Goal: Task Accomplishment & Management: Manage account settings

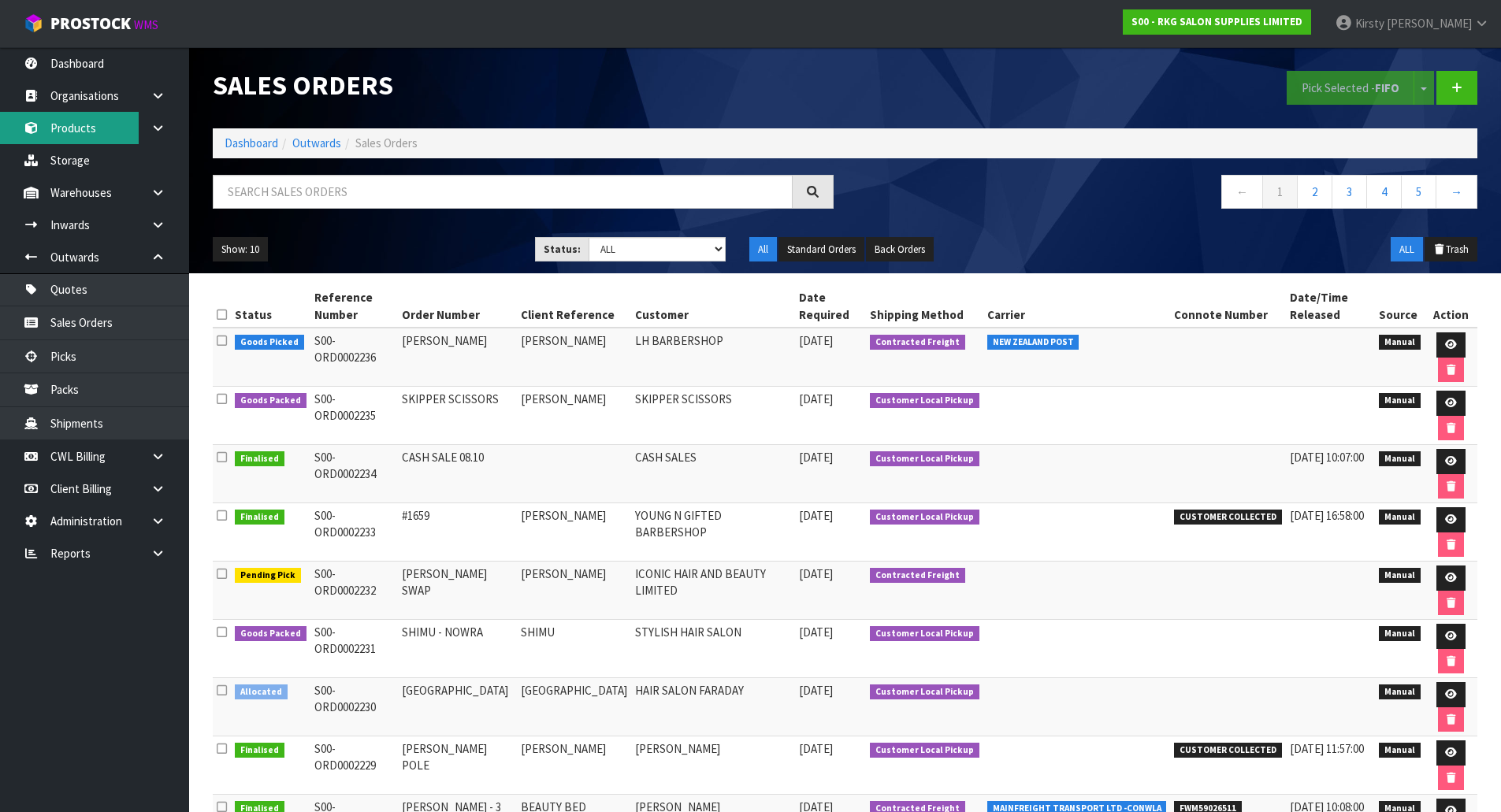
click at [100, 132] on link "Products" at bounding box center [95, 128] width 190 height 32
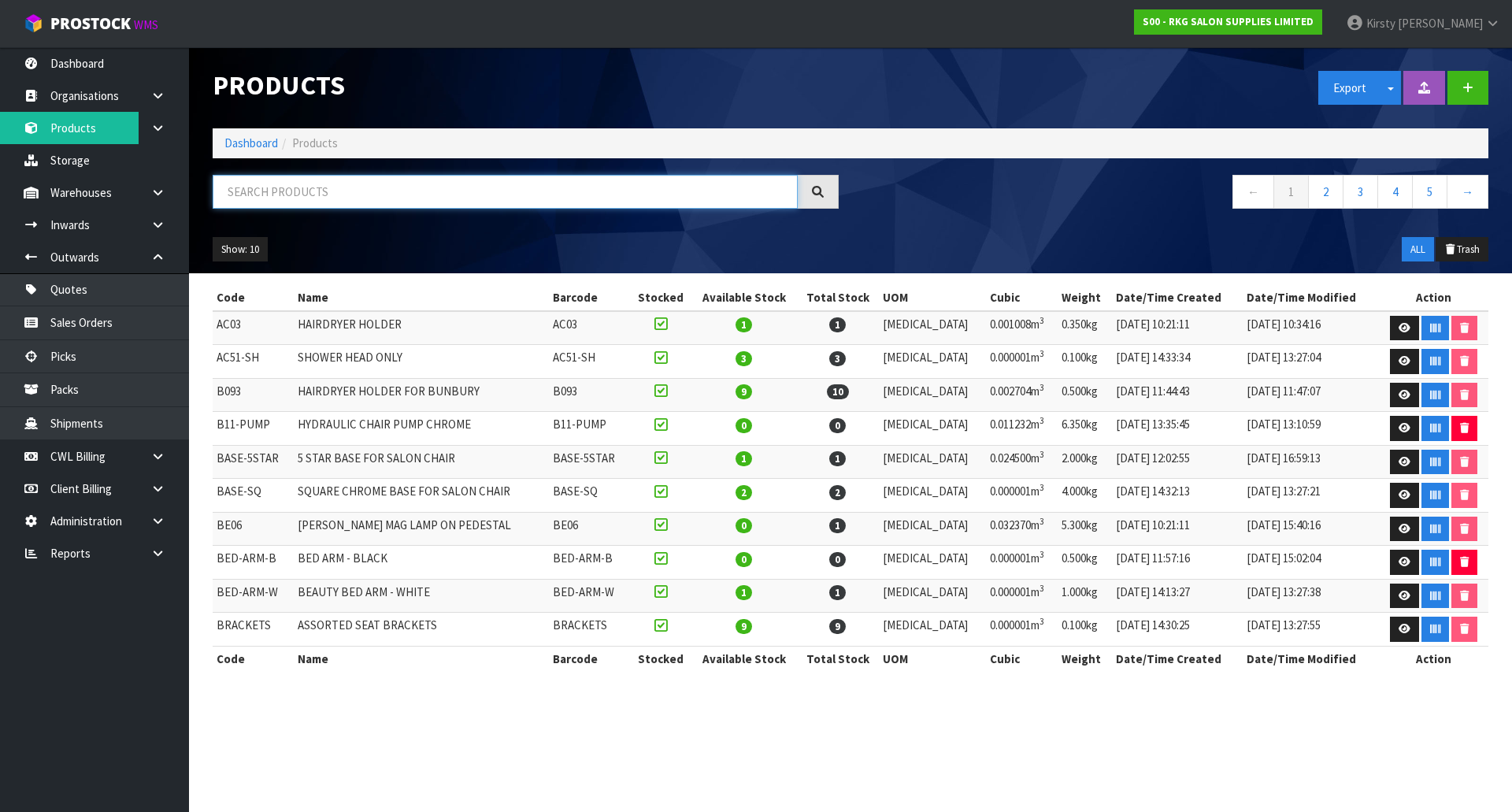
click at [259, 195] on input "text" at bounding box center [505, 192] width 585 height 34
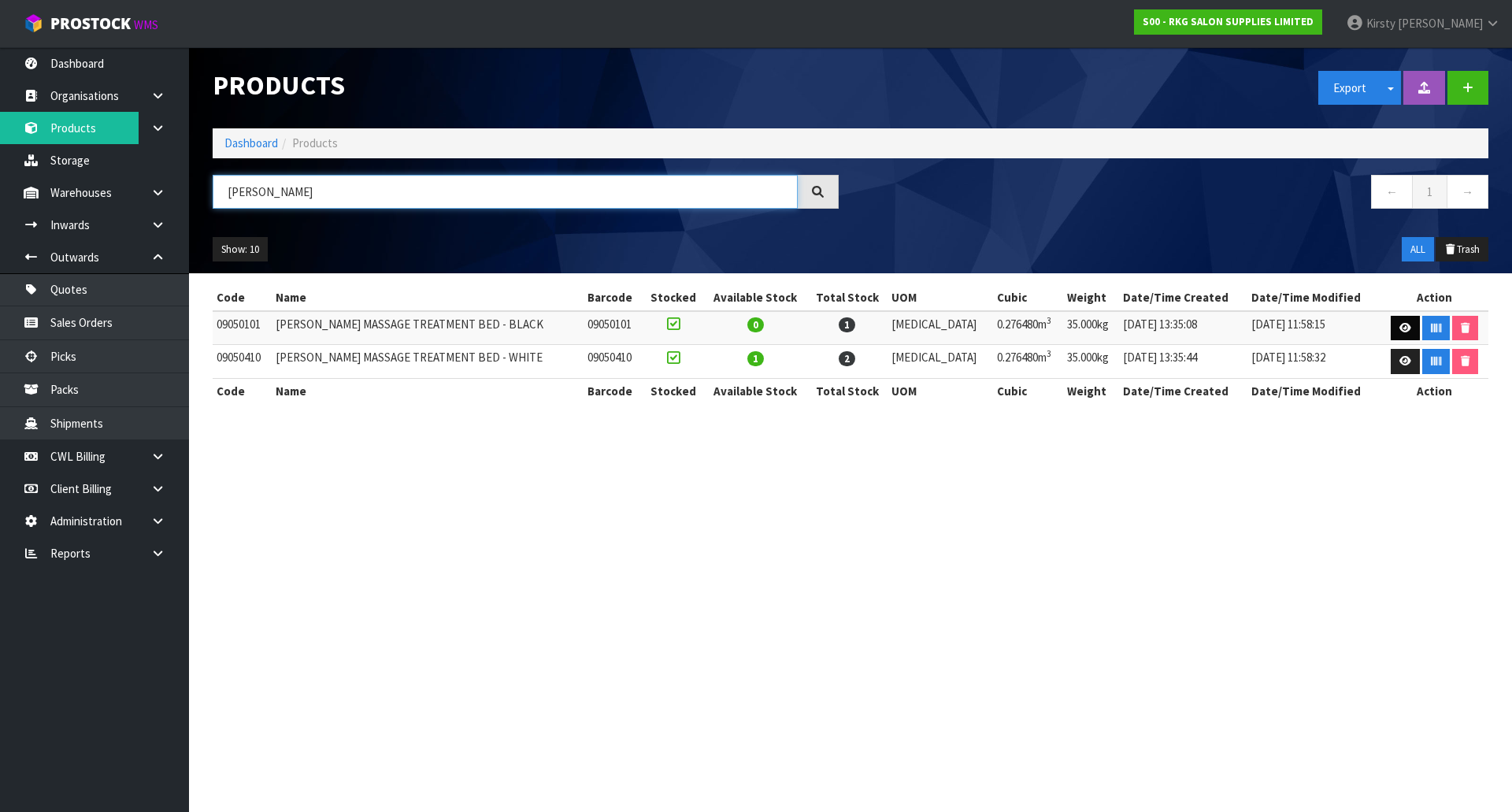
type input "[PERSON_NAME]"
click at [1394, 321] on link at bounding box center [1406, 328] width 29 height 25
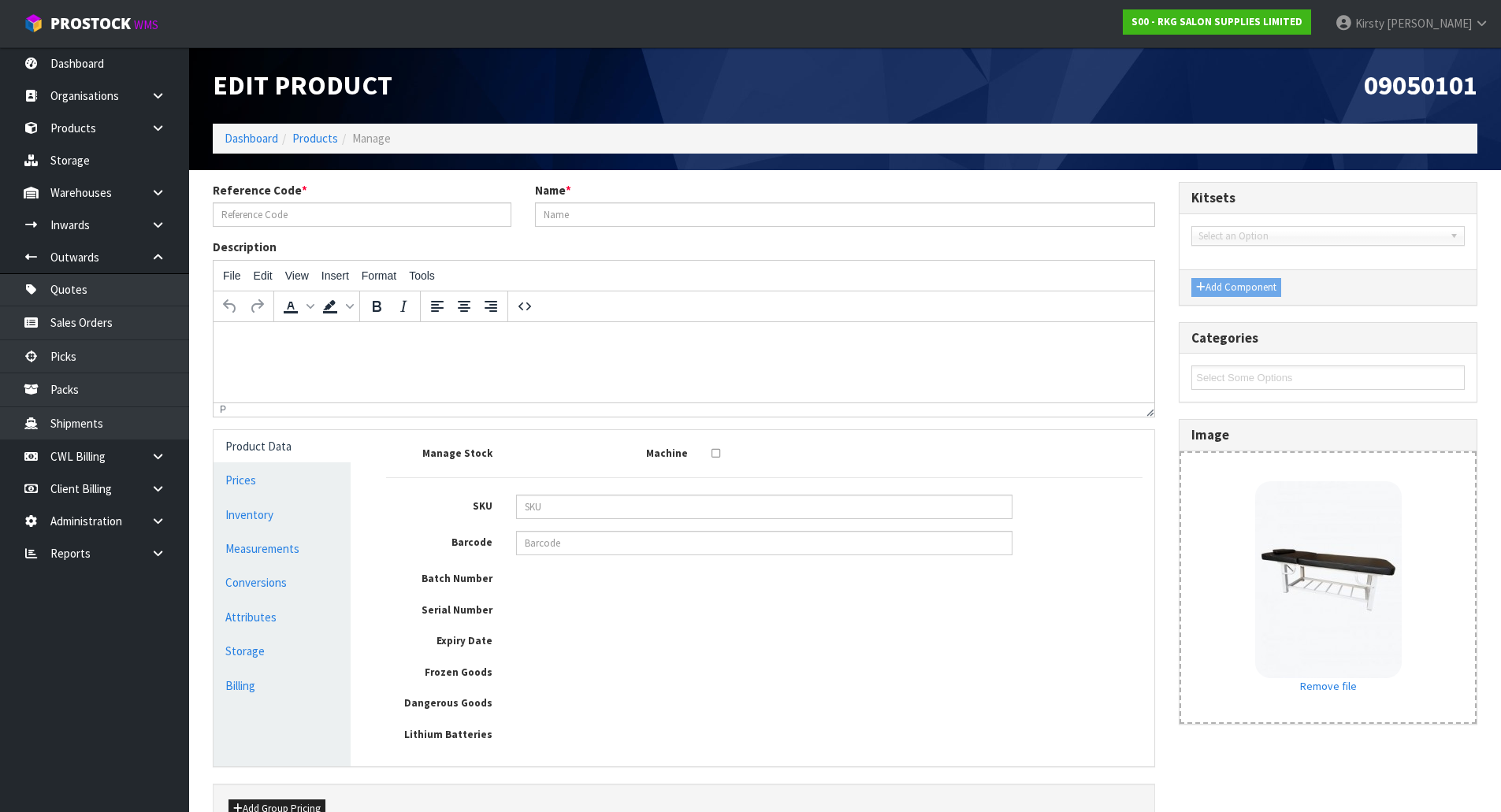
type input "09050101"
type input "[PERSON_NAME] MASSAGE TREATMENT BED - BLACK"
click at [232, 482] on link "Prices" at bounding box center [282, 480] width 137 height 32
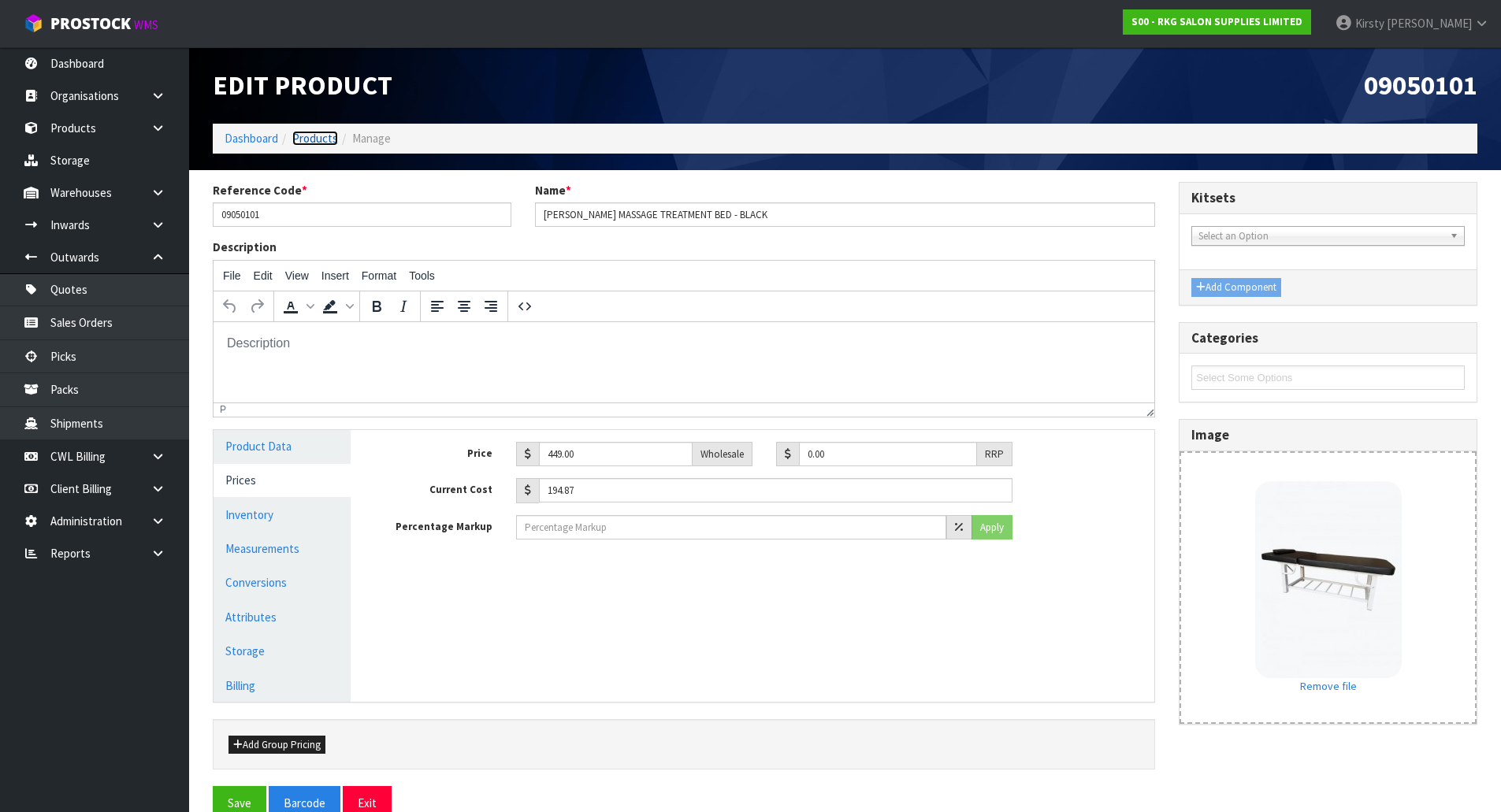
click at [318, 137] on link "Products" at bounding box center [315, 138] width 46 height 15
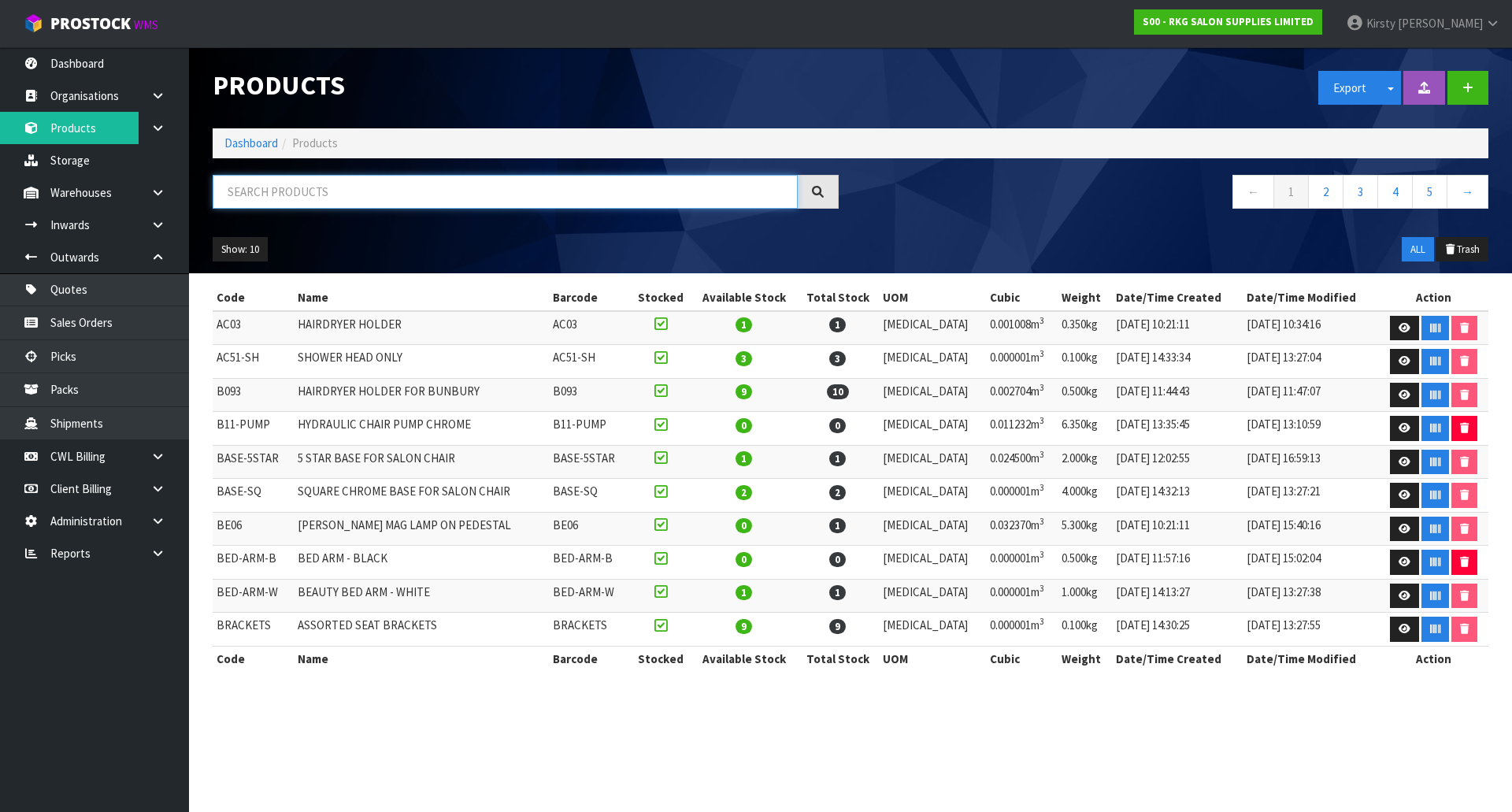
click at [275, 192] on input "text" at bounding box center [505, 192] width 585 height 34
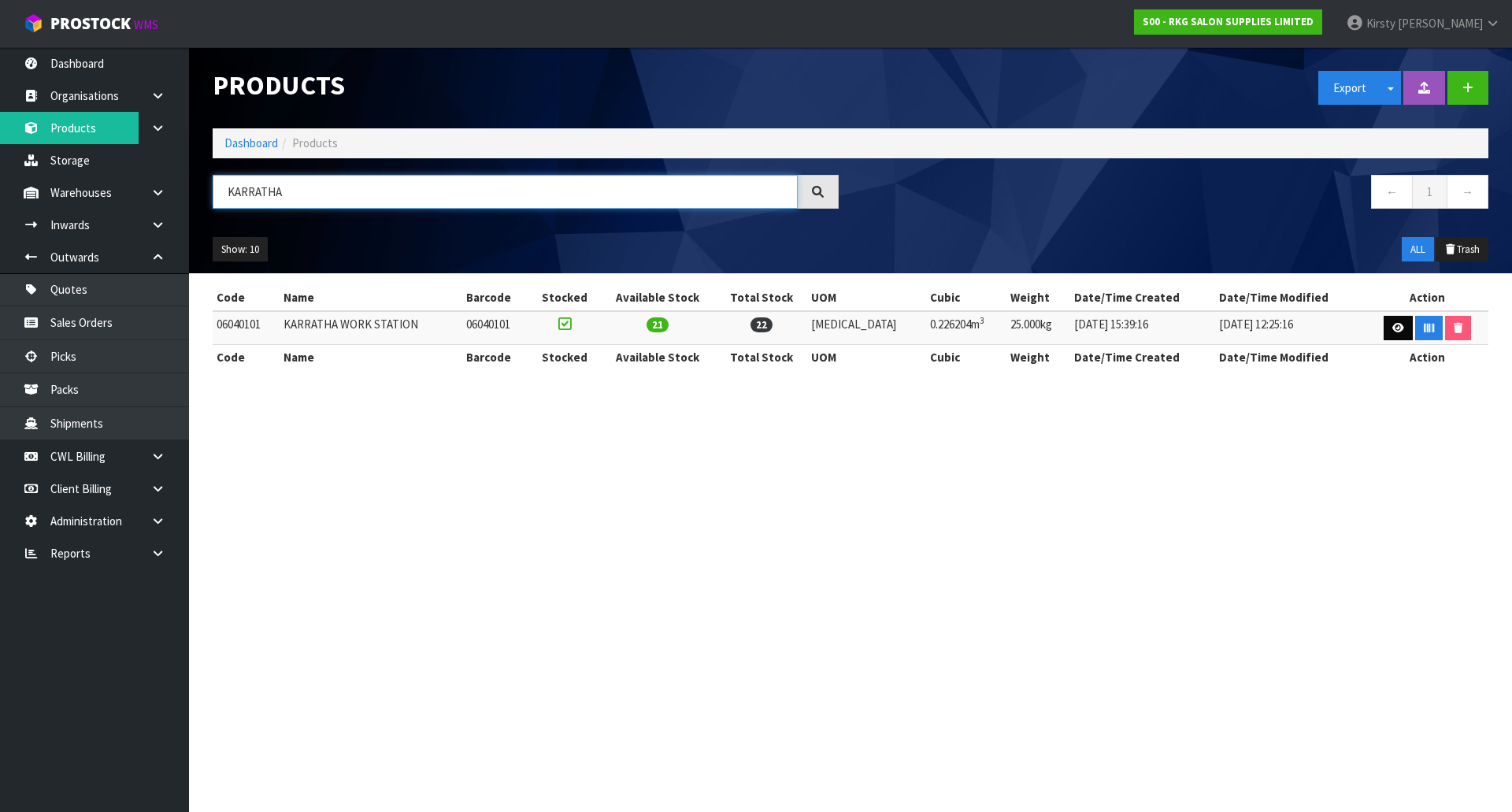
type input "KARRATHA"
click at [1384, 323] on link at bounding box center [1399, 328] width 29 height 25
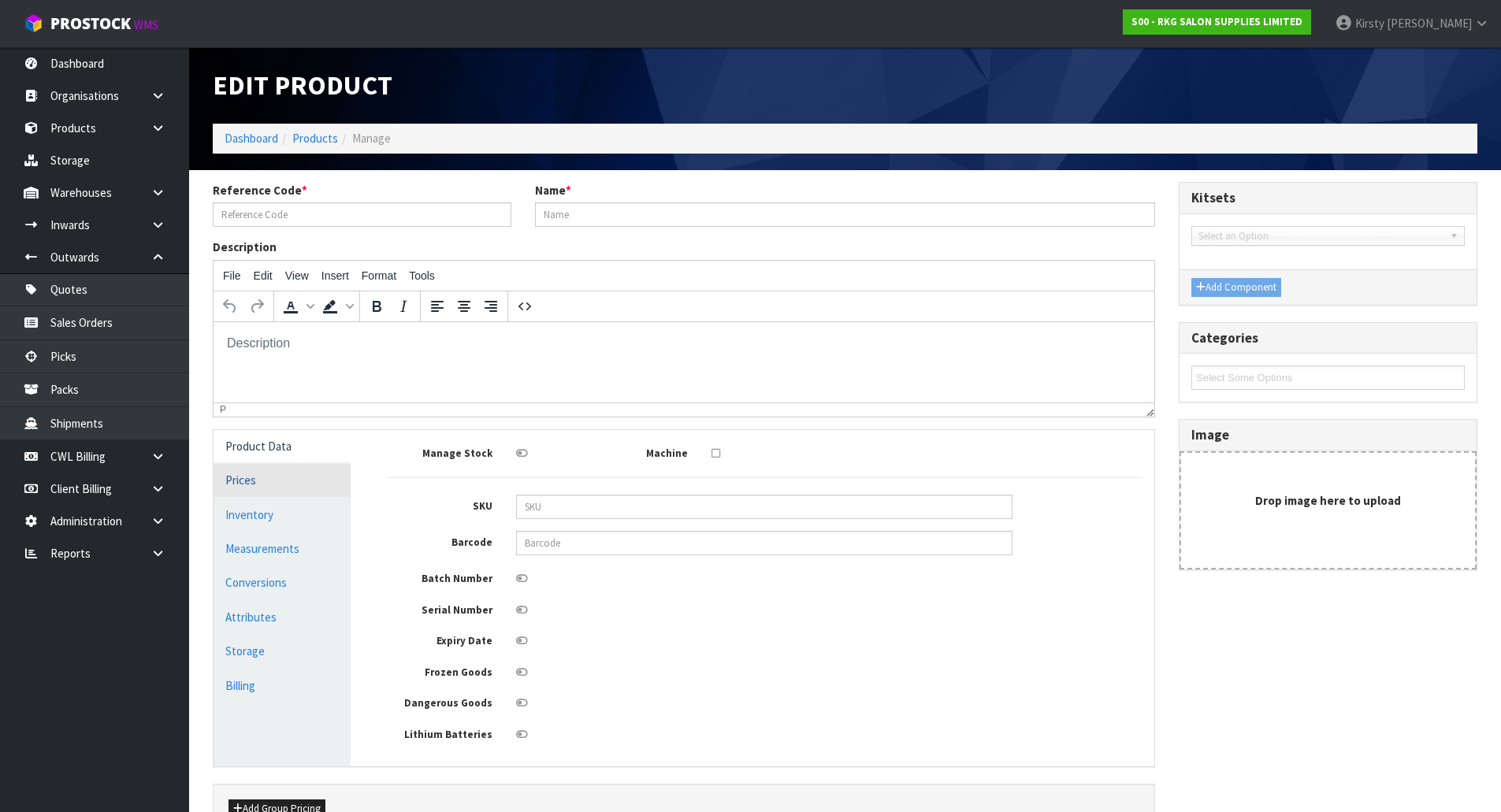
type input "06040101"
type input "KARRATHA WORK STATION"
type input "06040101"
type input "199.00"
type input "0.00"
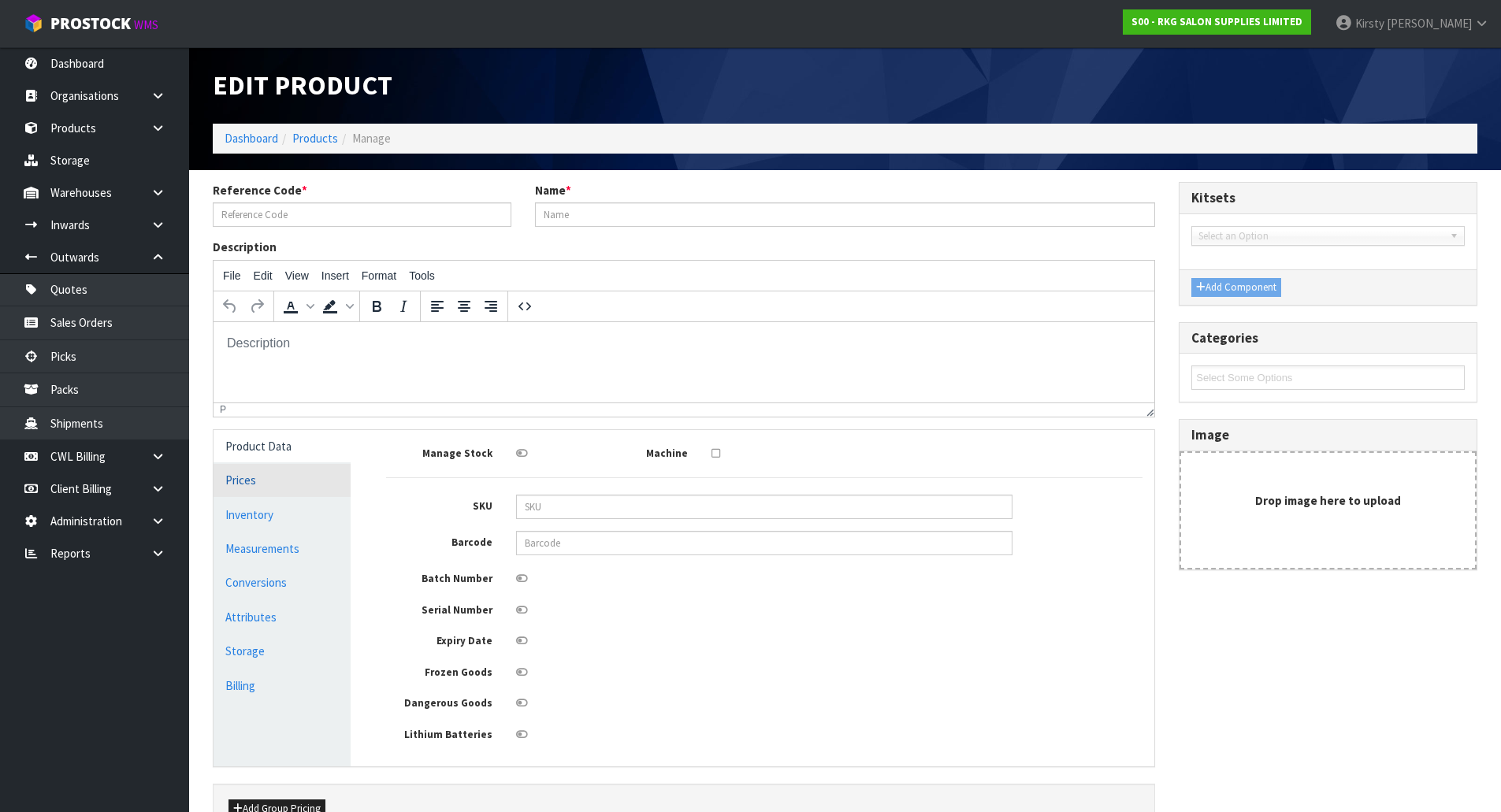
type input "87.60"
click at [235, 477] on link "Prices" at bounding box center [282, 480] width 137 height 32
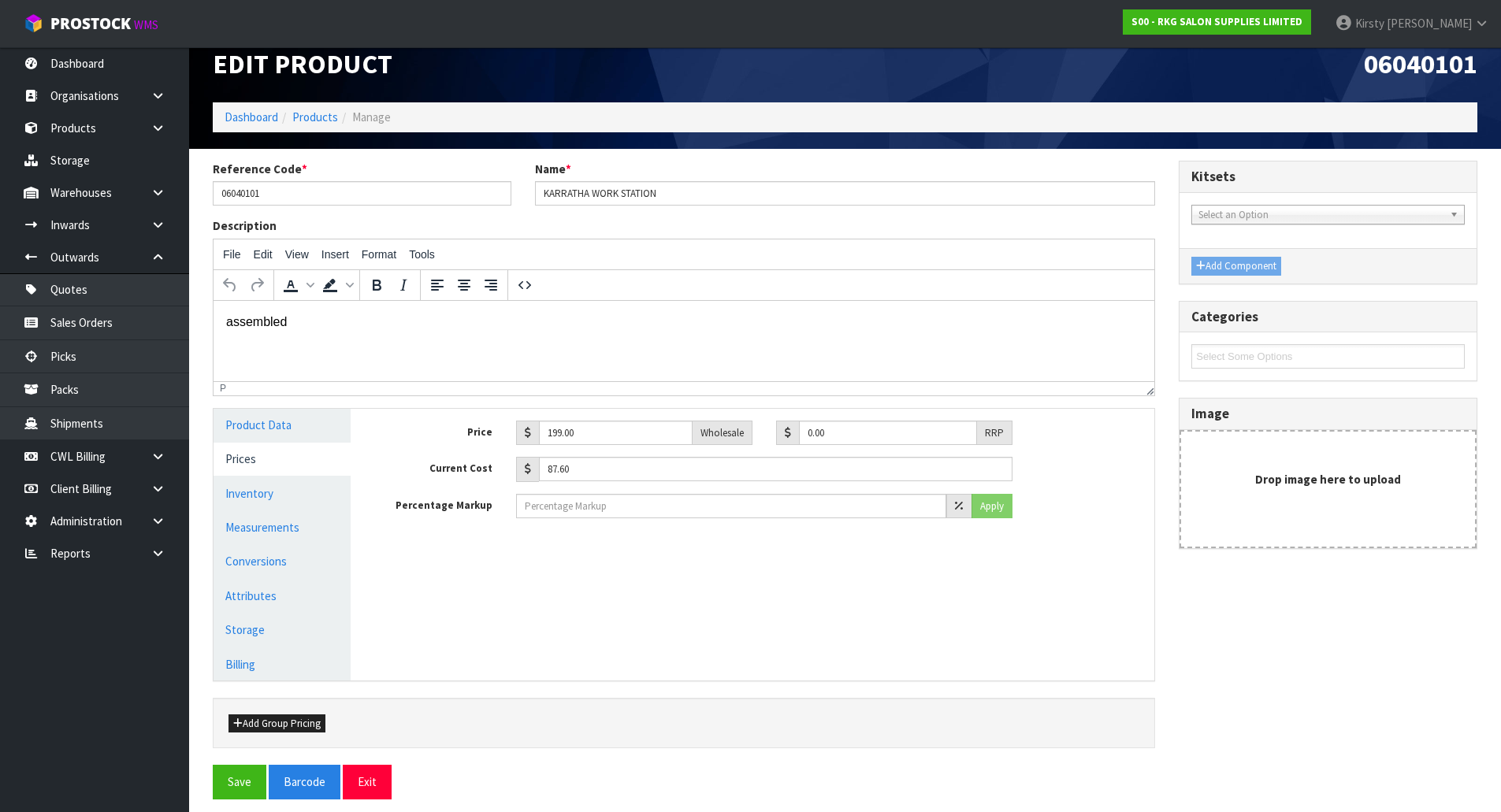
scroll to position [32, 0]
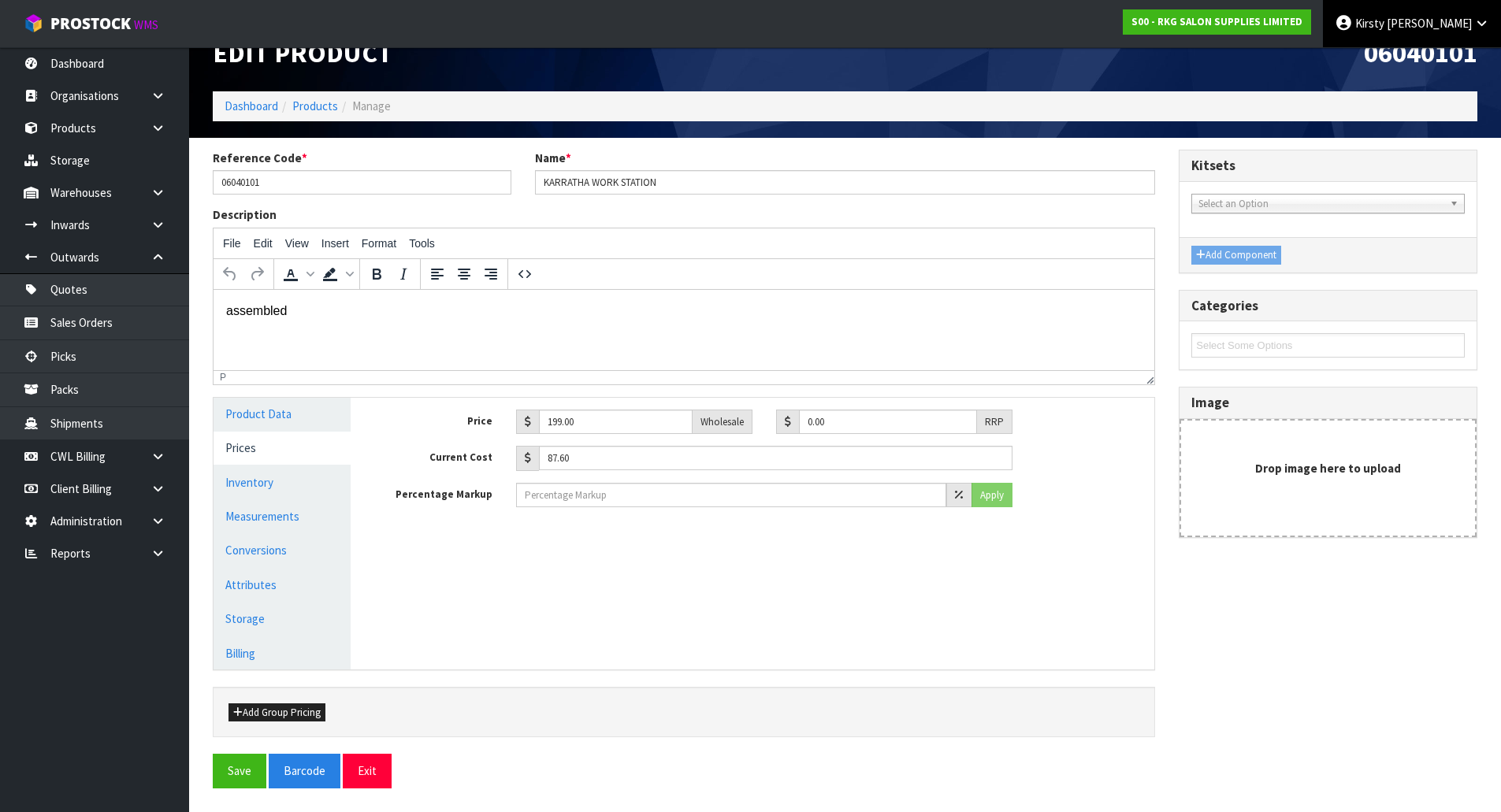
click at [1385, 20] on span "Kirsty" at bounding box center [1370, 22] width 29 height 15
click at [1416, 64] on link "Logout" at bounding box center [1437, 63] width 124 height 21
